Goal: Task Accomplishment & Management: Manage account settings

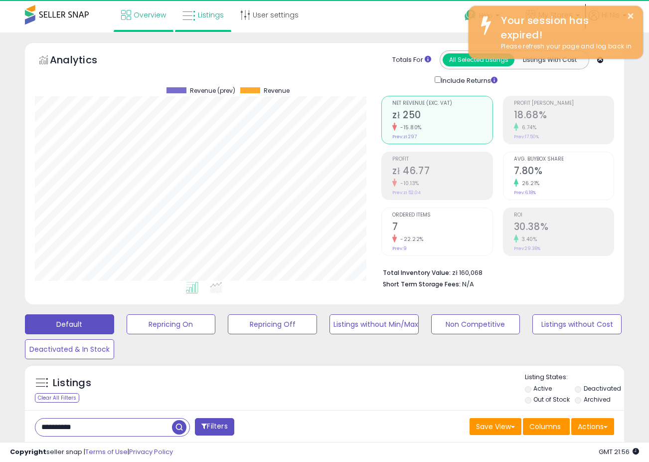
scroll to position [204, 347]
